Goal: Task Accomplishment & Management: Manage account settings

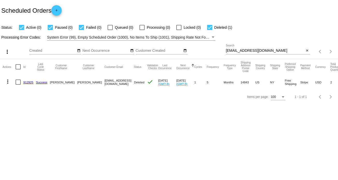
click at [254, 50] on input "[EMAIL_ADDRESS][DOMAIN_NAME]" at bounding box center [265, 51] width 79 height 4
paste input "kayface2"
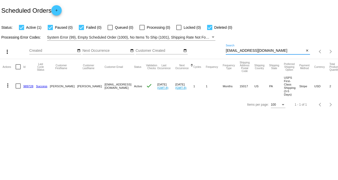
type input "[EMAIL_ADDRESS][DOMAIN_NAME]"
click at [7, 84] on mat-icon "more_vert" at bounding box center [8, 86] width 6 height 6
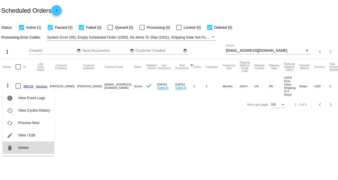
click at [21, 148] on span "Delete" at bounding box center [23, 148] width 10 height 4
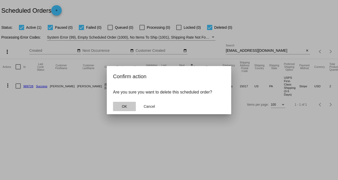
click at [125, 105] on span "OK" at bounding box center [124, 107] width 5 height 4
